Goal: Task Accomplishment & Management: Complete application form

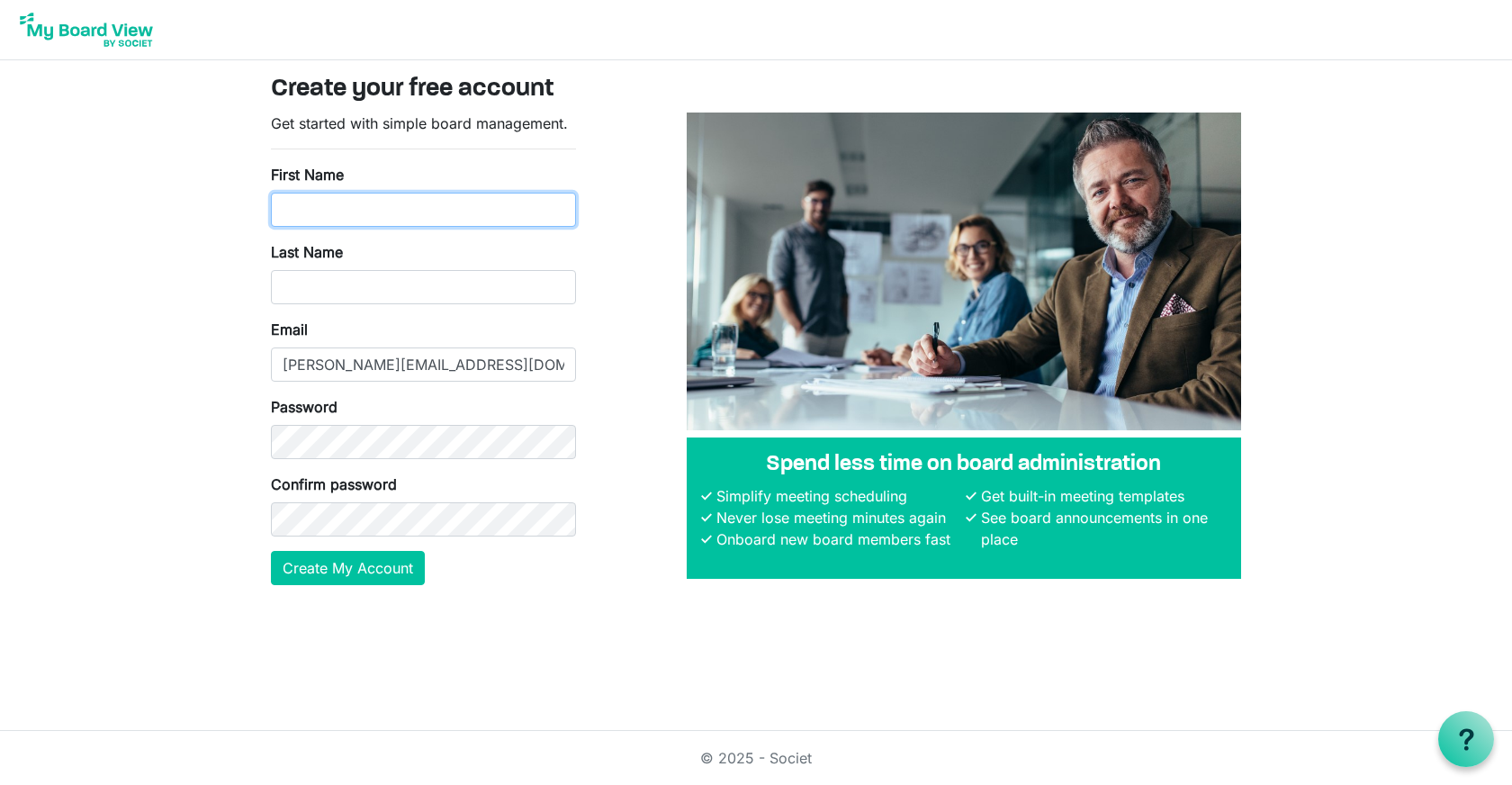
click at [388, 213] on input "First Name" at bounding box center [423, 209] width 306 height 34
type input "Jeremy"
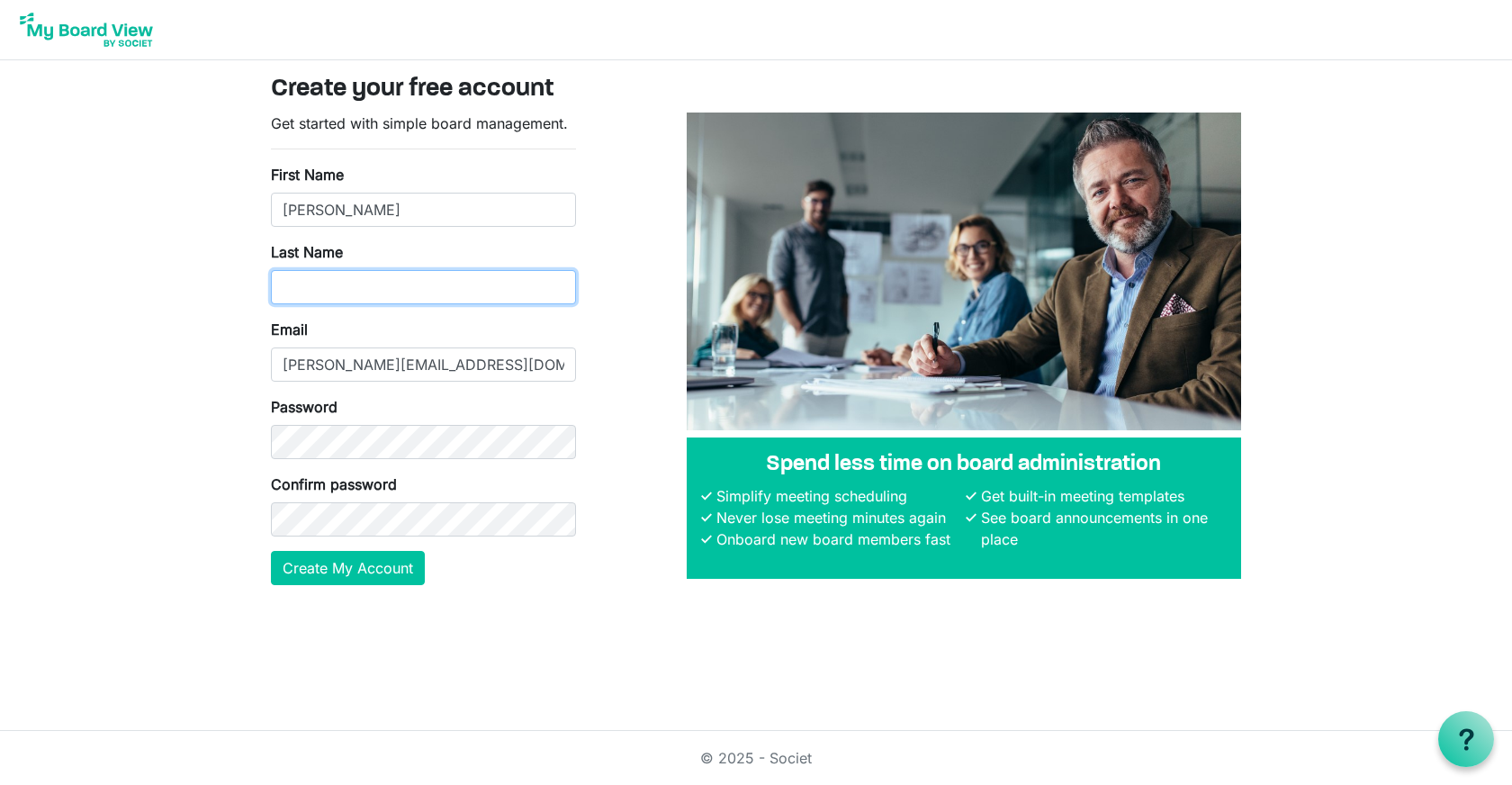
type input "`"
type input "Brandrick"
click at [188, 340] on body "Create your free account Get started with simple board management. First Name J…" at bounding box center [756, 307] width 1512 height 614
click at [337, 574] on button "Create My Account" at bounding box center [348, 568] width 154 height 34
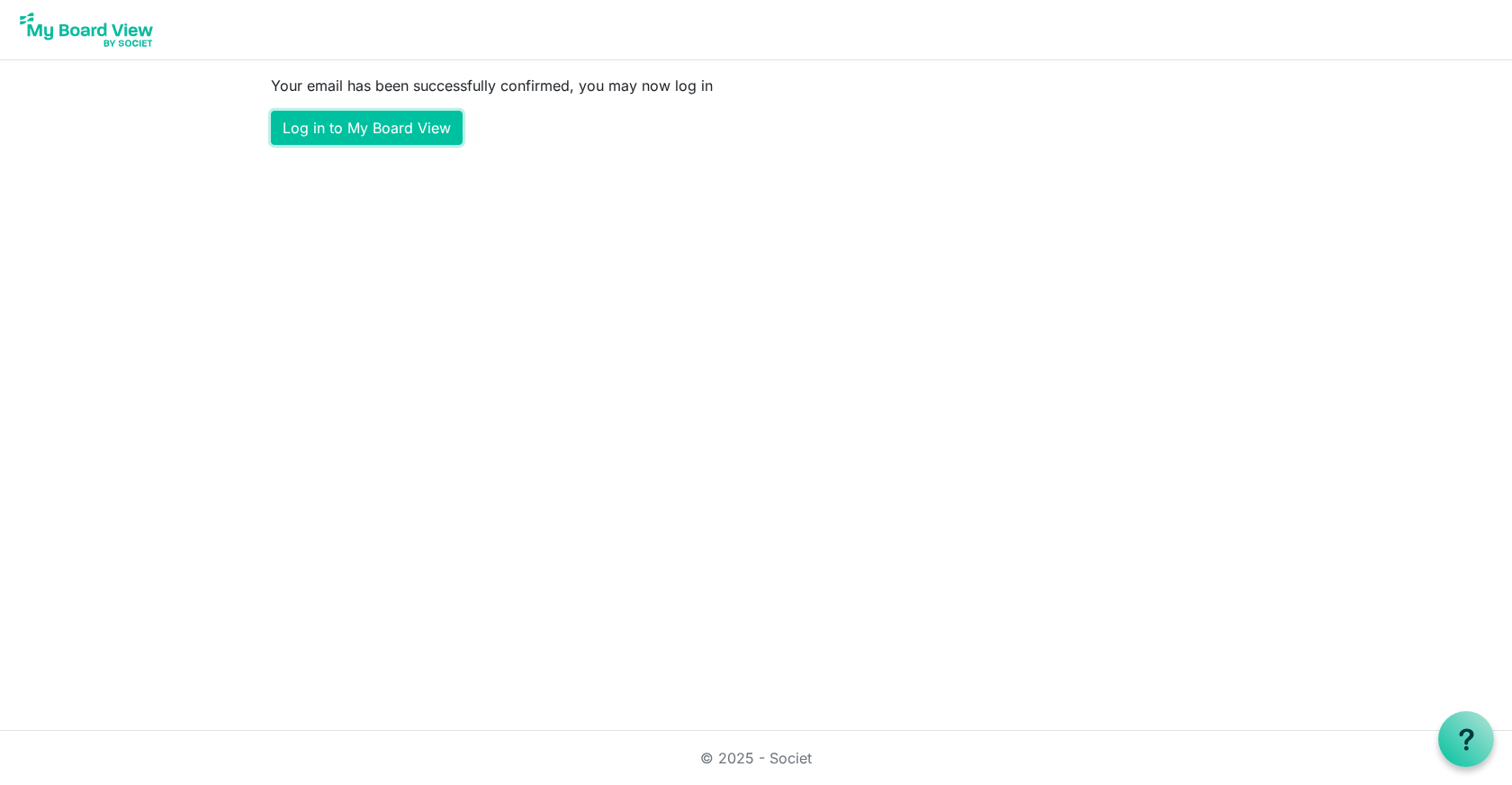
click at [367, 133] on link "Log in to My Board View" at bounding box center [366, 128] width 192 height 34
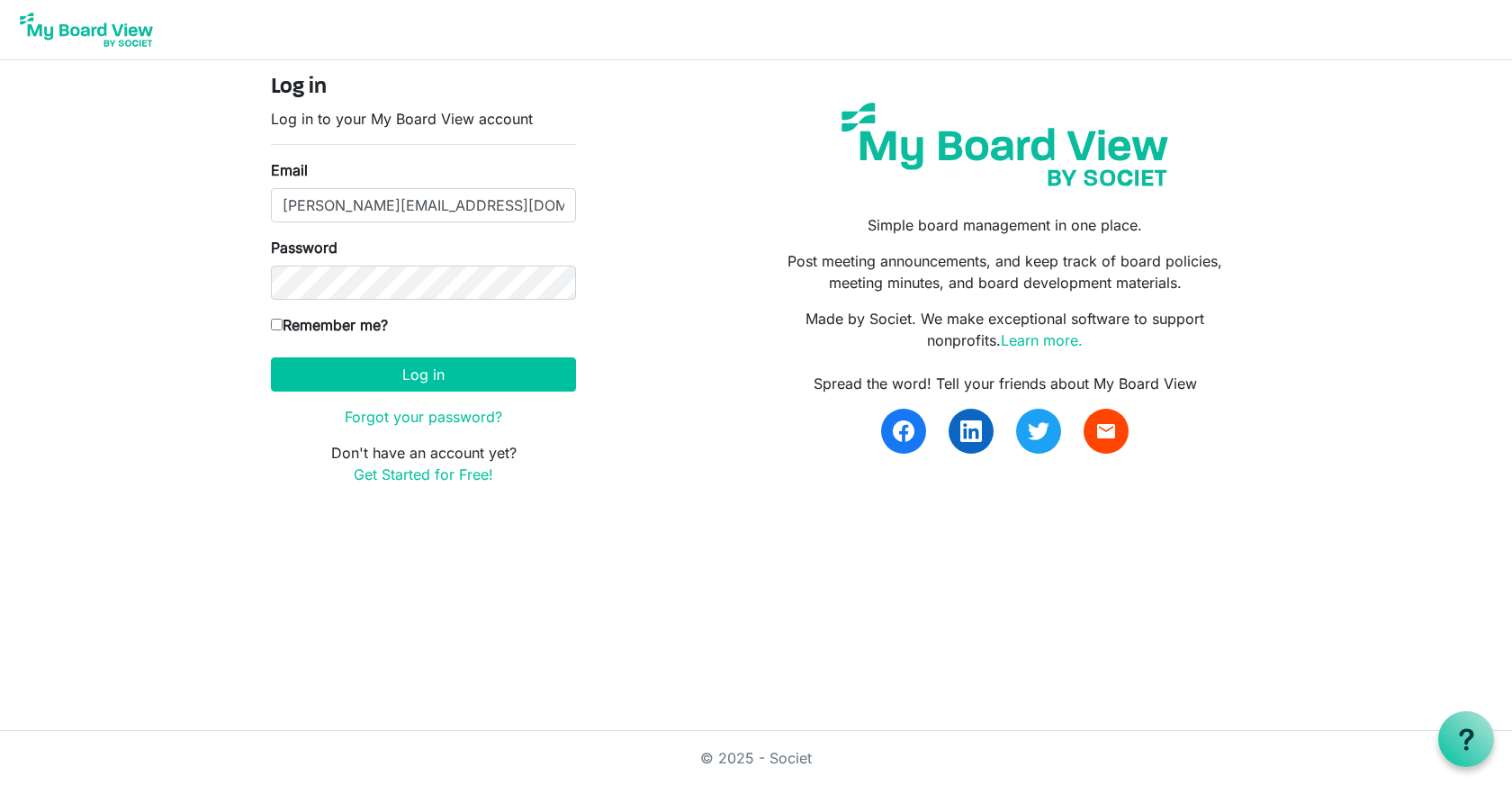
click at [274, 324] on input "Remember me?" at bounding box center [277, 324] width 12 height 12
checkbox input "true"
click at [404, 377] on button "Log in" at bounding box center [423, 374] width 306 height 34
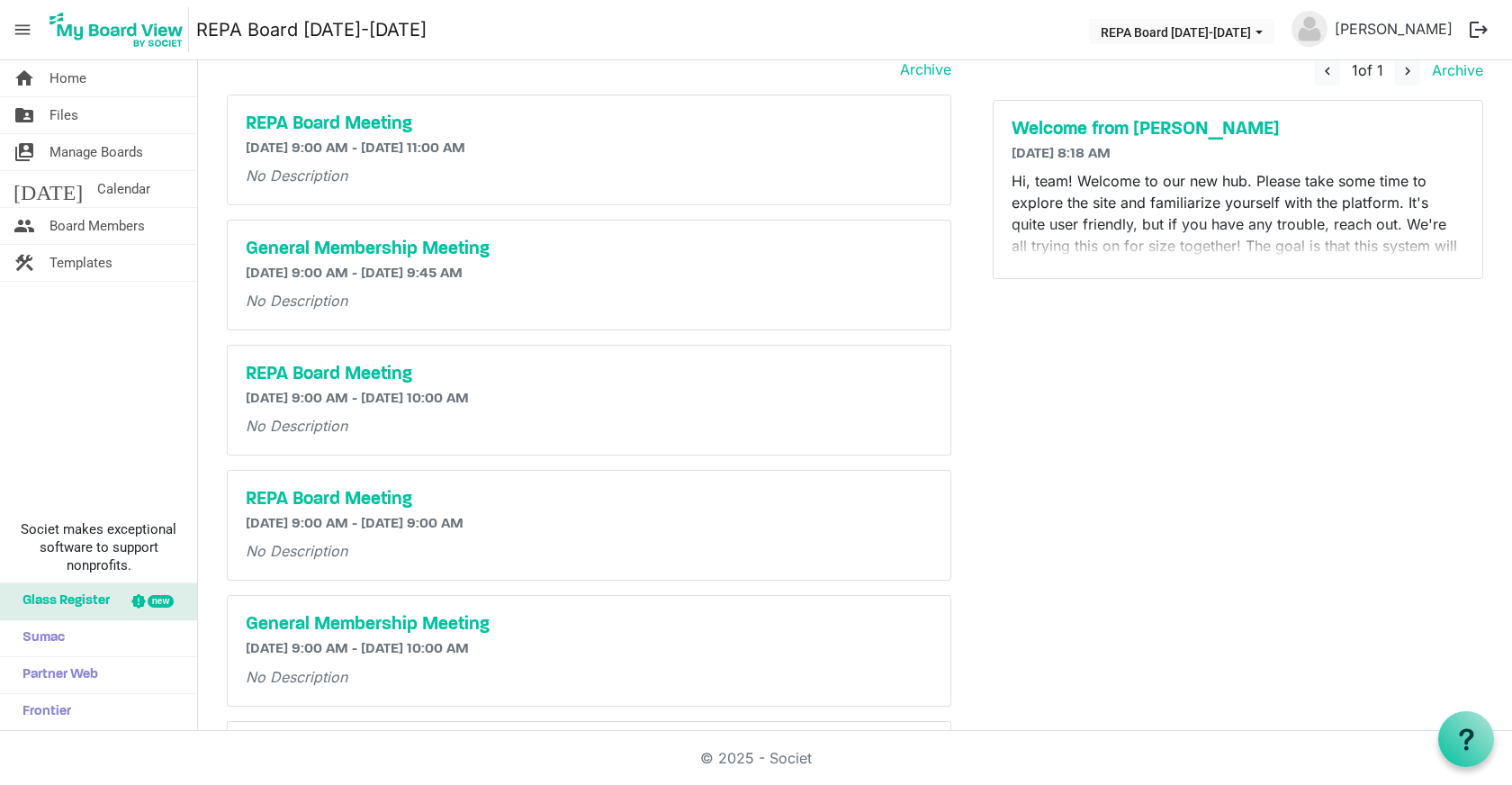
scroll to position [65, 0]
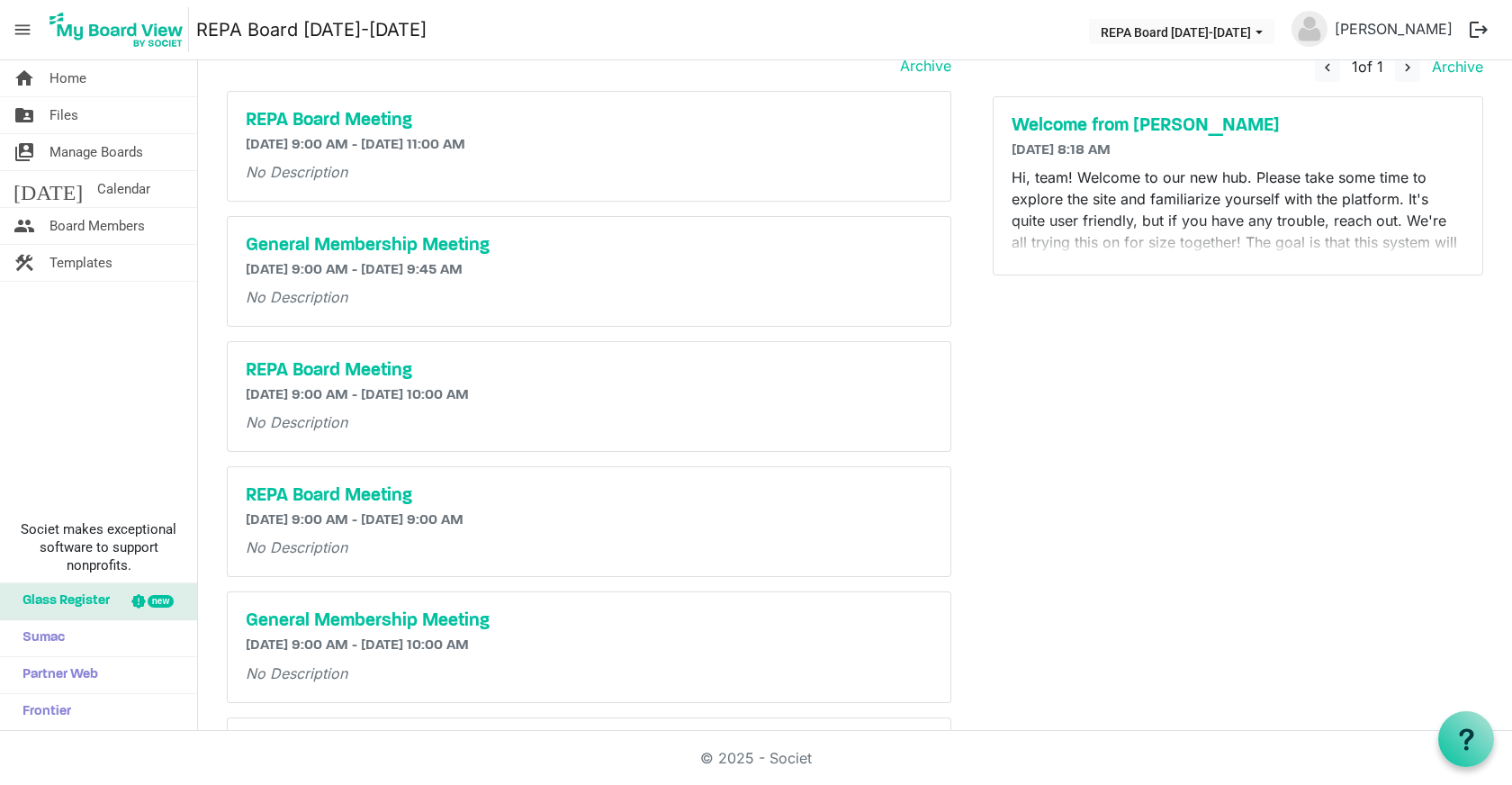
click at [1339, 214] on p "Hi, team! Welcome to our new hub. Please take some time to explore the site and…" at bounding box center [1239, 242] width 454 height 151
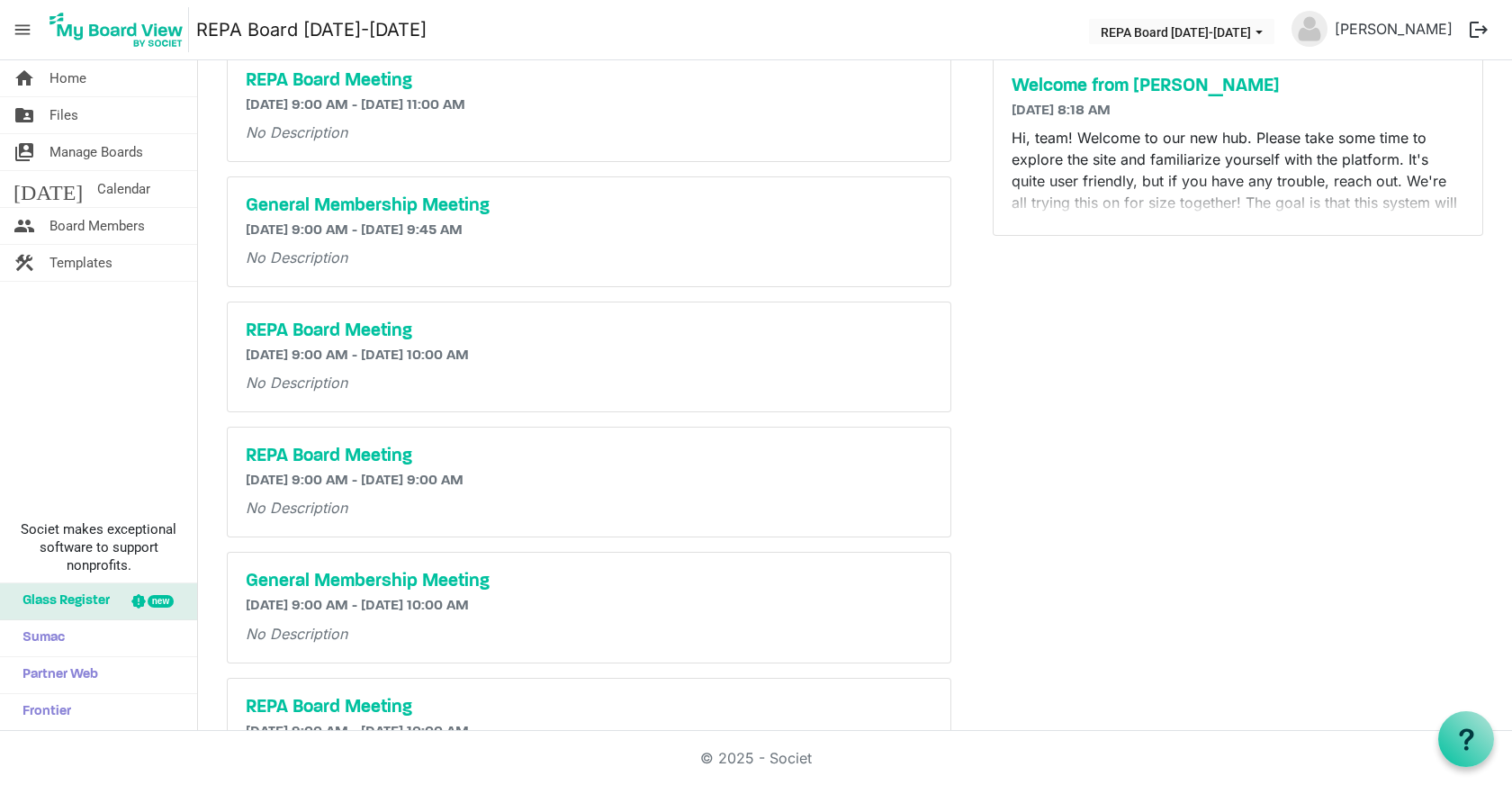
scroll to position [89, 0]
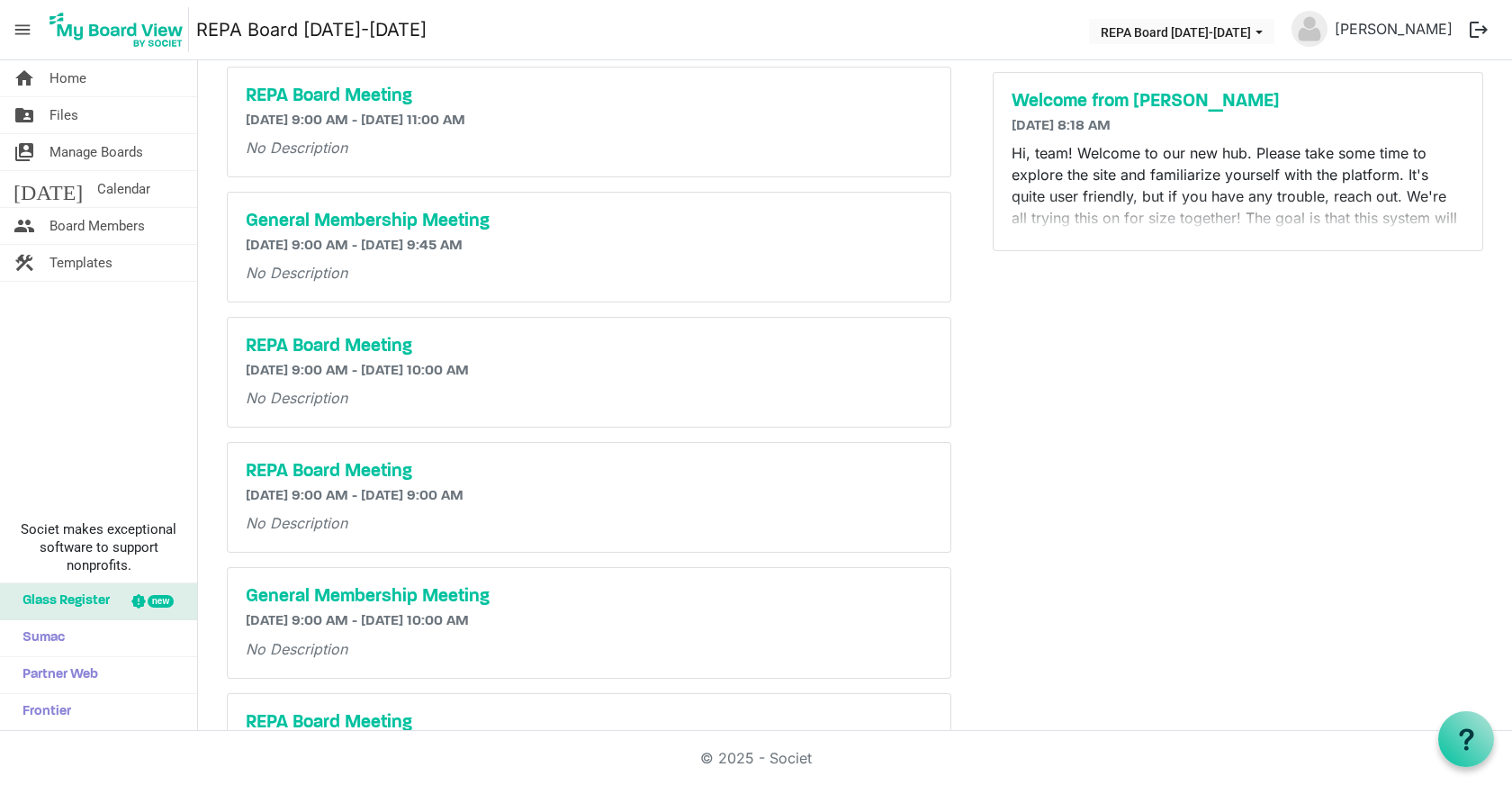
click at [1173, 193] on p "Hi, team! Welcome to our new hub. Please take some time to explore the site and…" at bounding box center [1239, 218] width 454 height 151
click at [1123, 209] on p "Hi, team! Welcome to our new hub. Please take some time to explore the site and…" at bounding box center [1239, 218] width 454 height 151
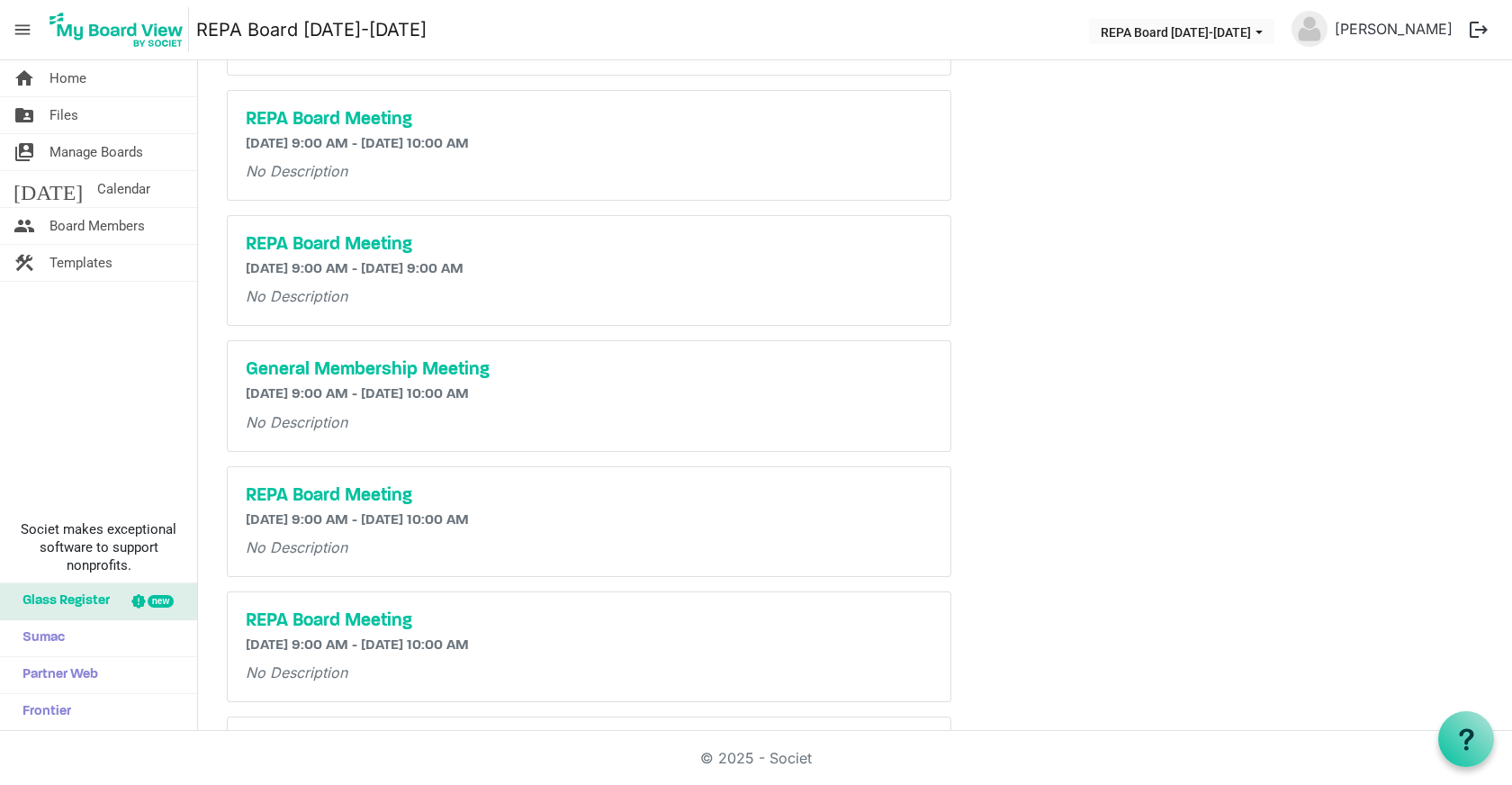
scroll to position [0, 0]
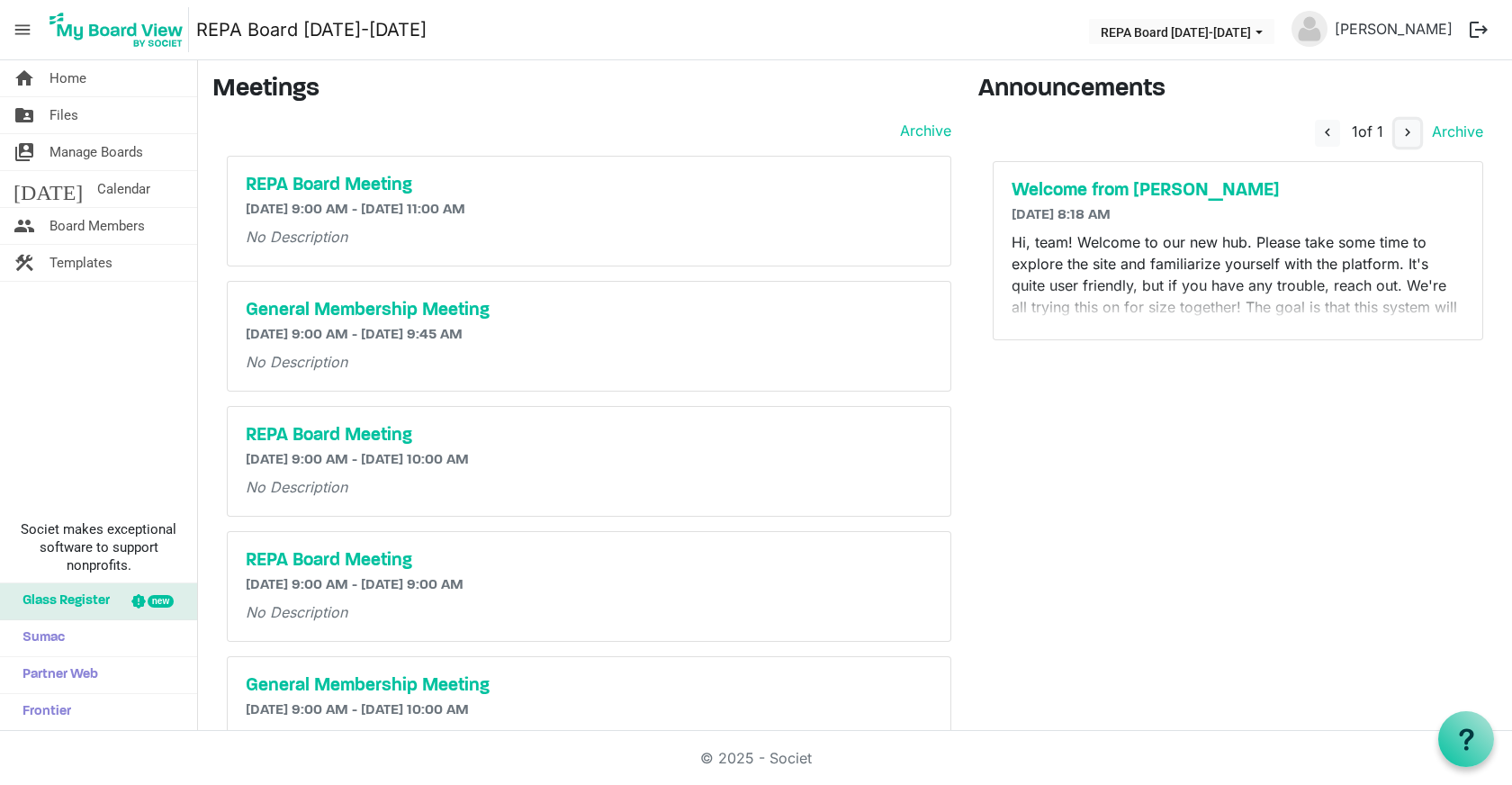
click at [1400, 134] on span "navigate_next" at bounding box center [1408, 132] width 16 height 16
click at [1066, 188] on h5 "Welcome from Ellie" at bounding box center [1239, 191] width 454 height 22
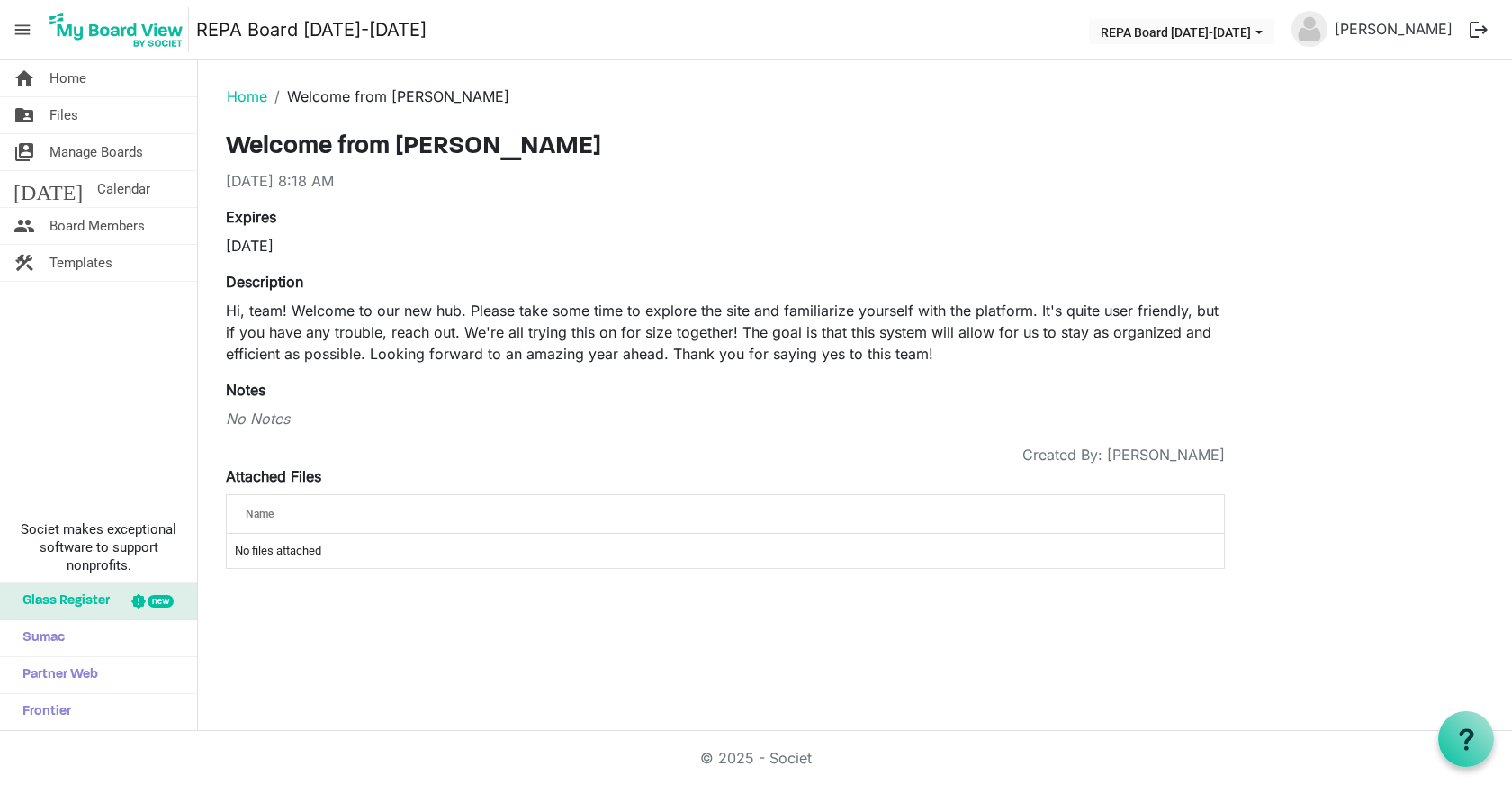
click at [79, 84] on span "Home" at bounding box center [68, 78] width 37 height 36
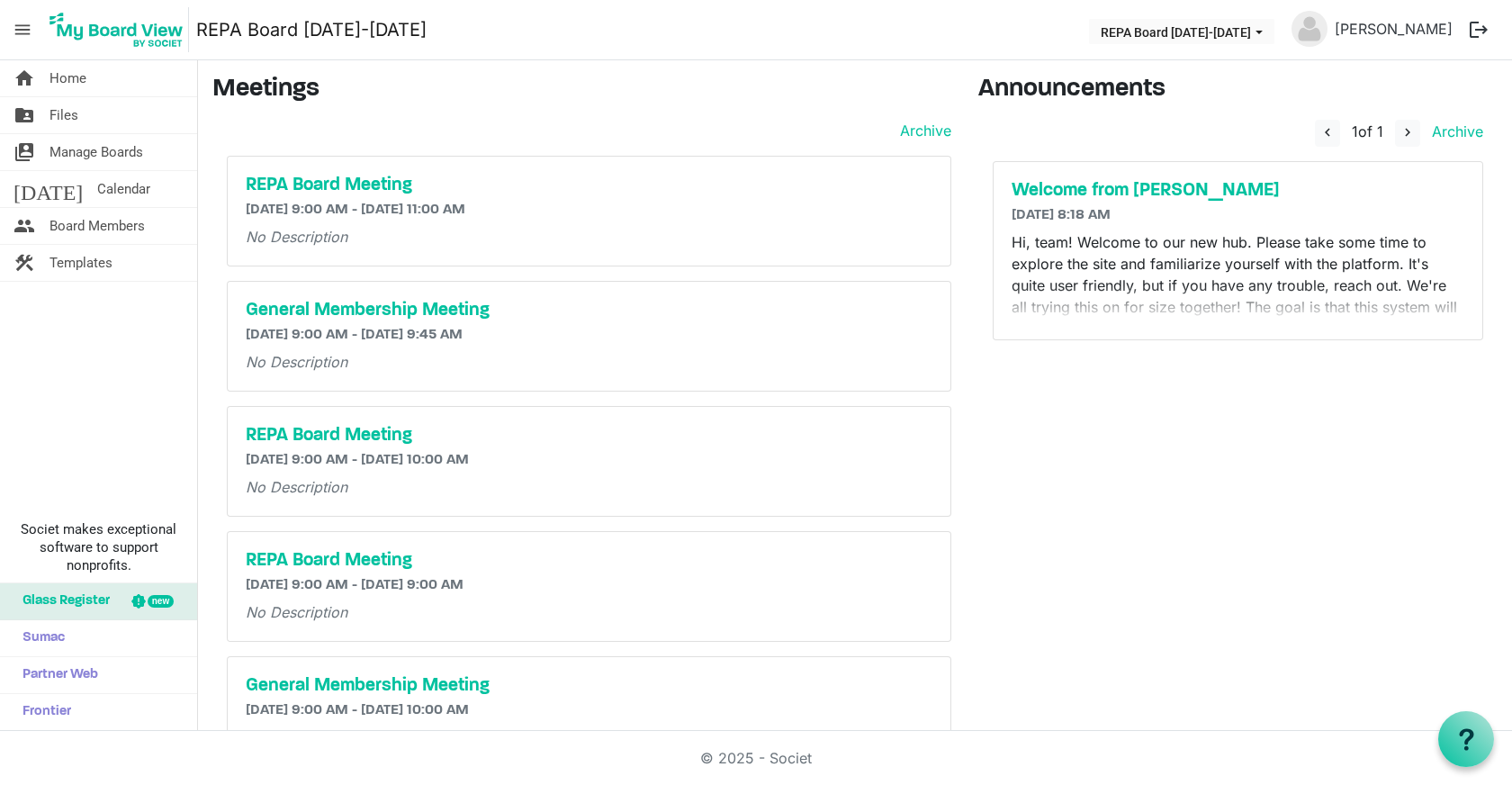
click at [97, 198] on span "Calendar" at bounding box center [124, 189] width 53 height 36
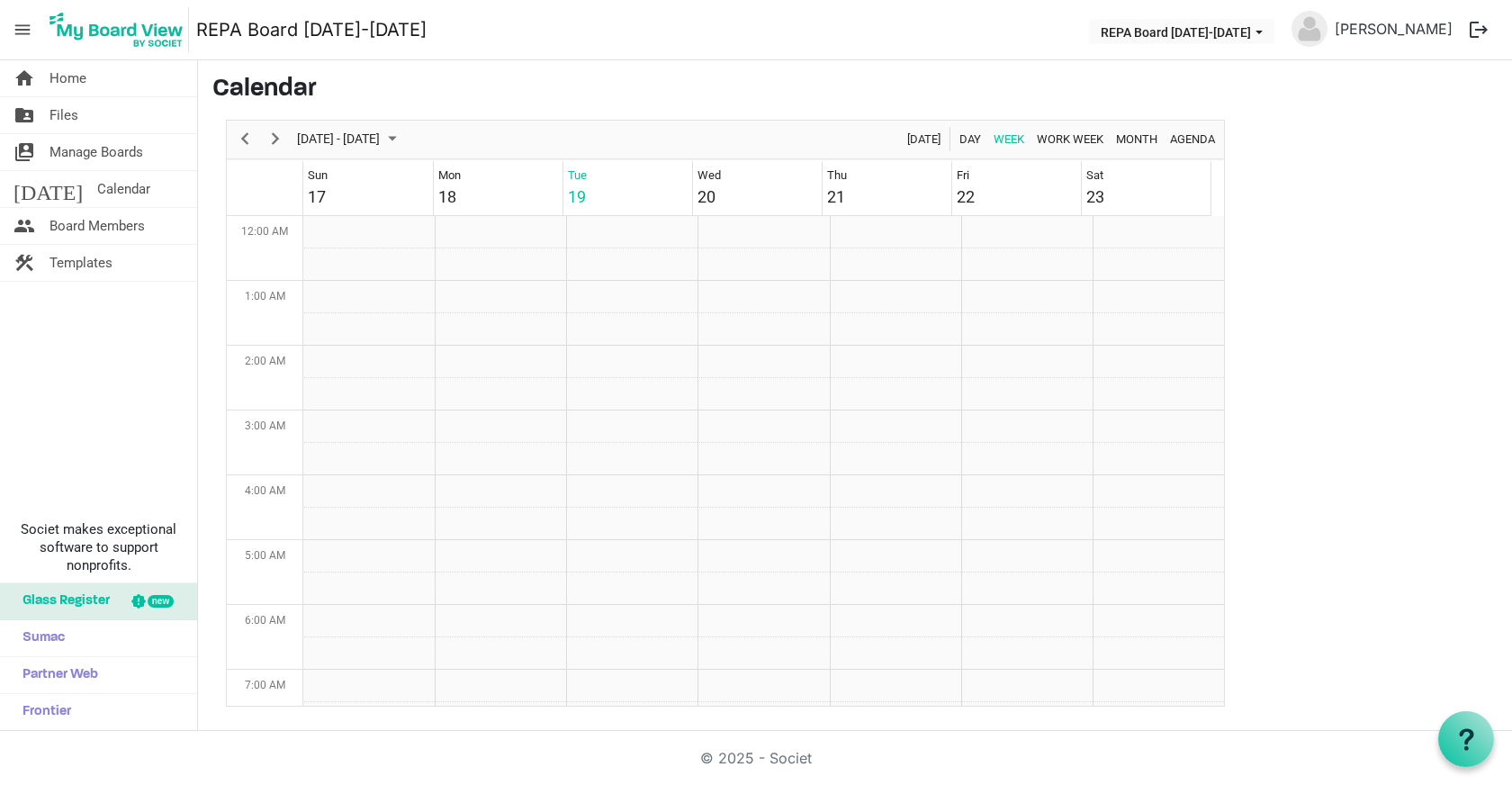
click at [71, 86] on span "Home" at bounding box center [68, 78] width 37 height 36
